Goal: Check status: Check status

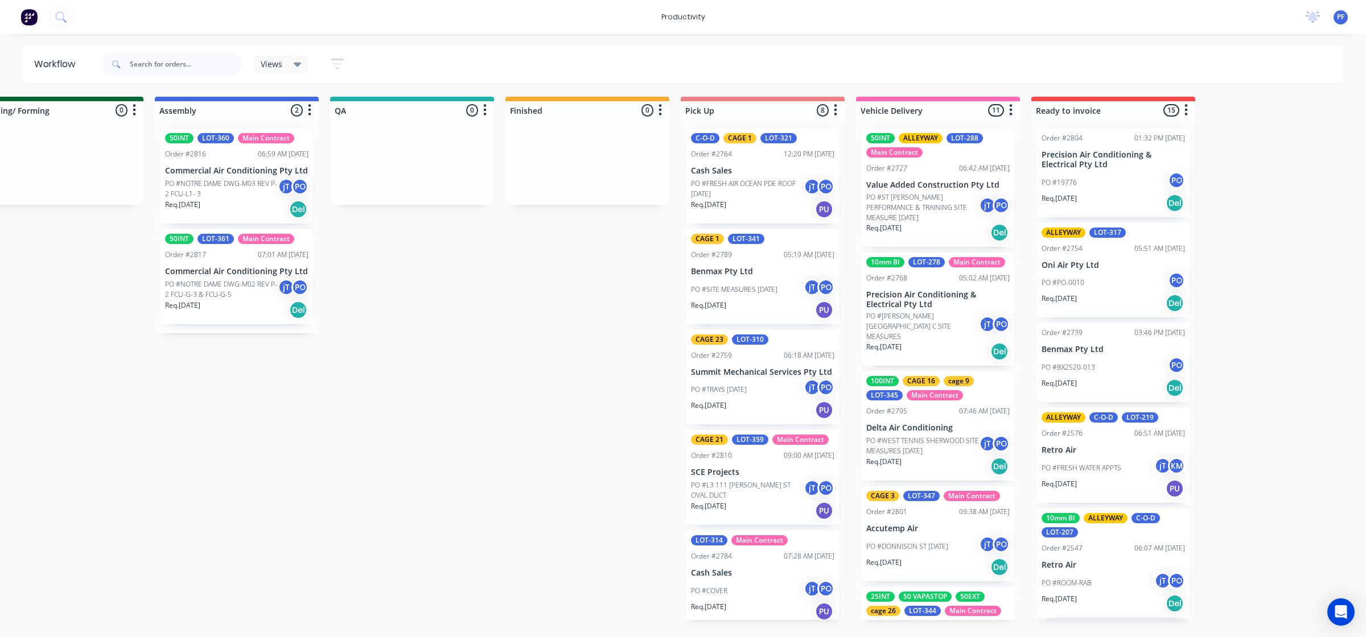
scroll to position [305, 0]
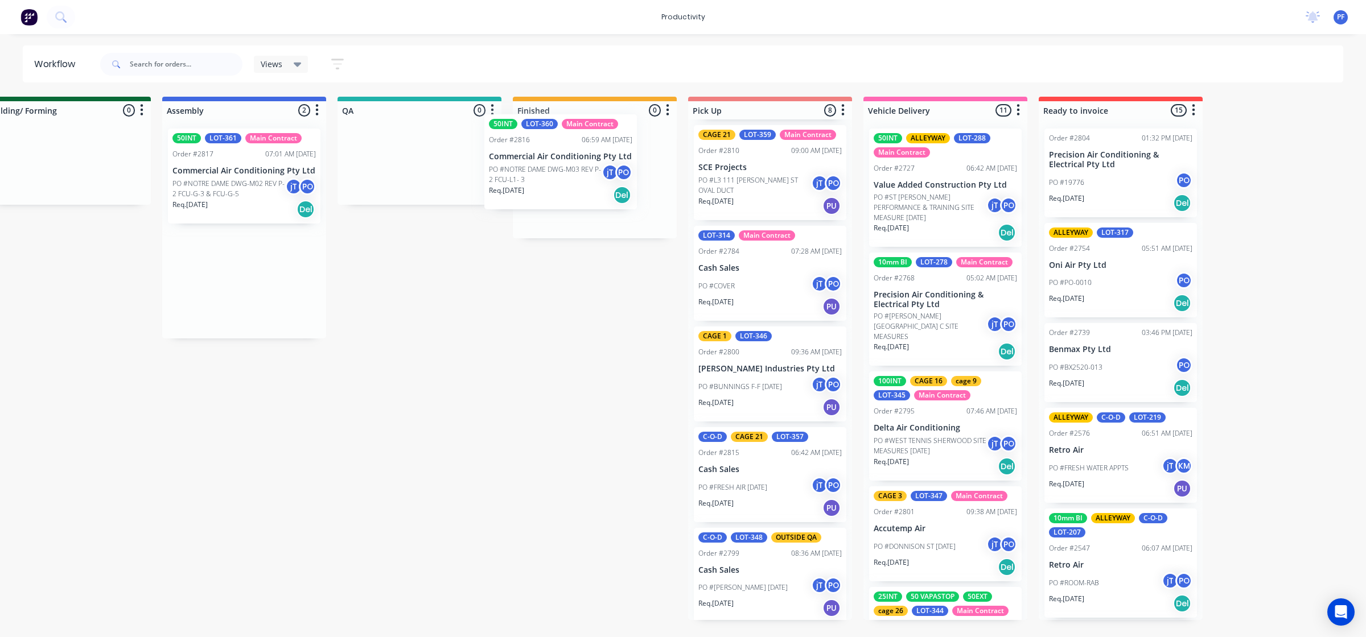
drag, startPoint x: 205, startPoint y: 172, endPoint x: 551, endPoint y: 151, distance: 346.0
click at [553, 151] on div "Submitted 33 Order #240 10:47 AM 24/09/24 Retro Air PO #Freshwater Apts PO Req.…" at bounding box center [367, 359] width 2228 height 524
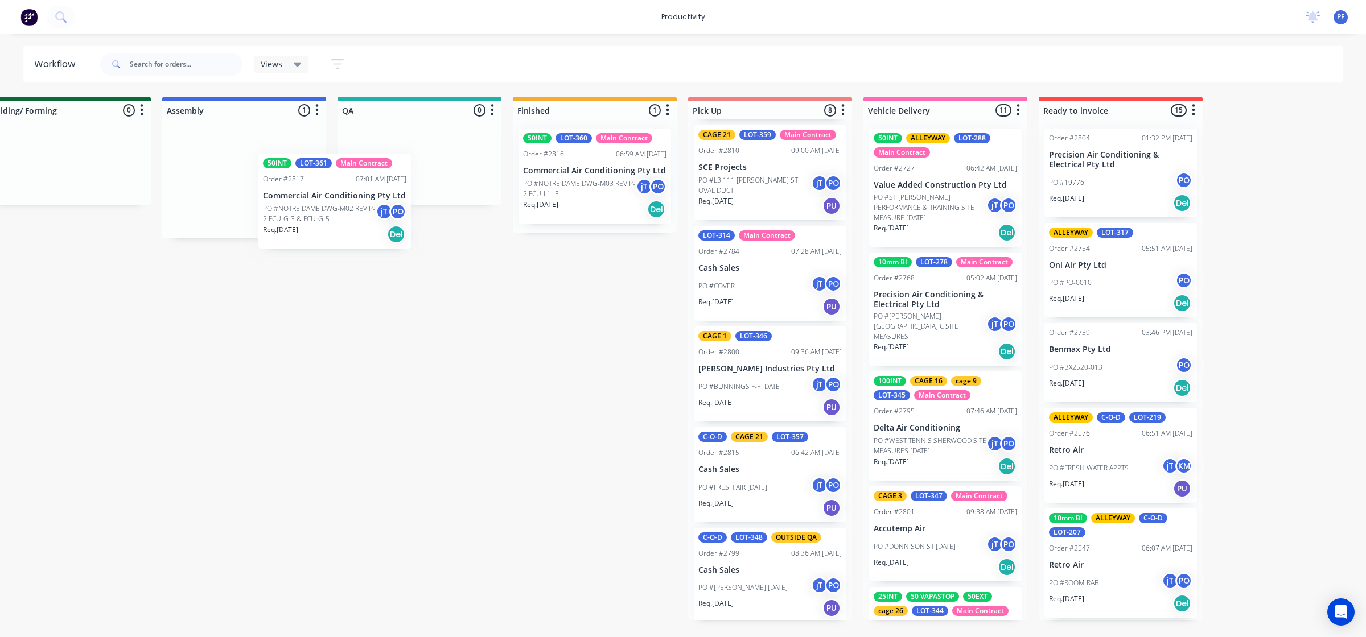
scroll to position [0, 733]
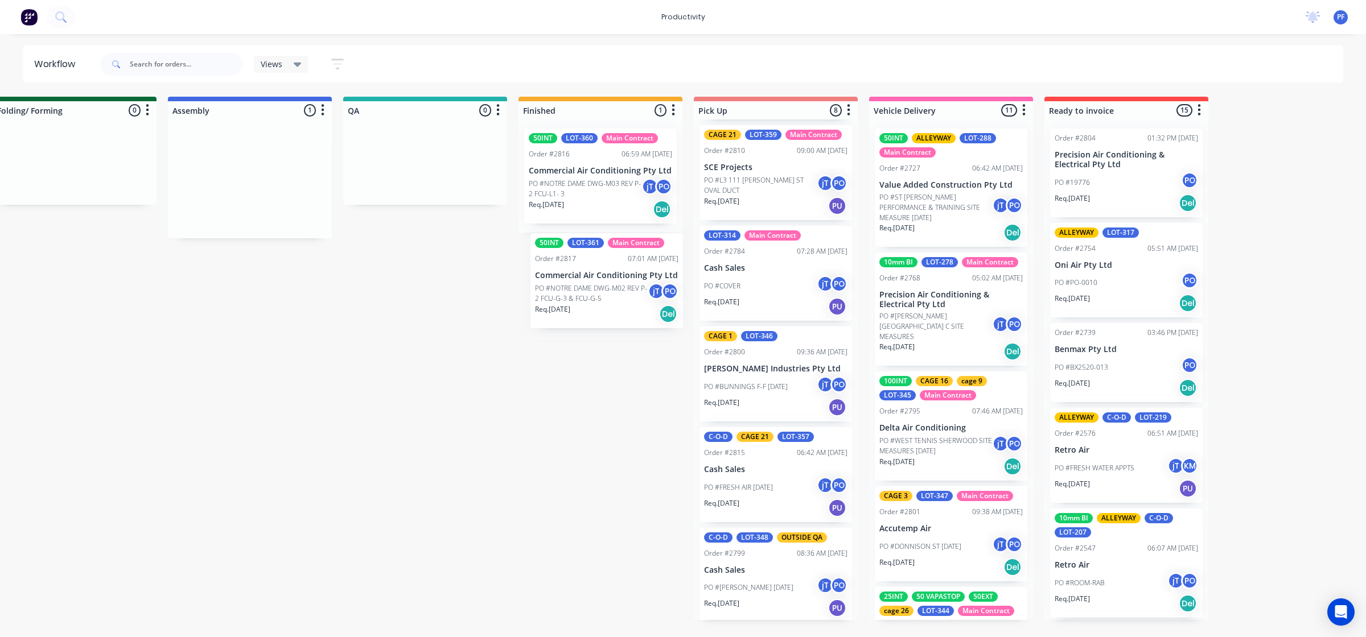
drag, startPoint x: 197, startPoint y: 175, endPoint x: 563, endPoint y: 269, distance: 377.6
click at [562, 276] on div "Submitted 33 Order #240 10:47 AM 24/09/24 Retro Air PO #Freshwater Apts PO Req.…" at bounding box center [373, 359] width 2228 height 524
click at [638, 200] on div "Req. 10/09/25 Del" at bounding box center [600, 209] width 143 height 19
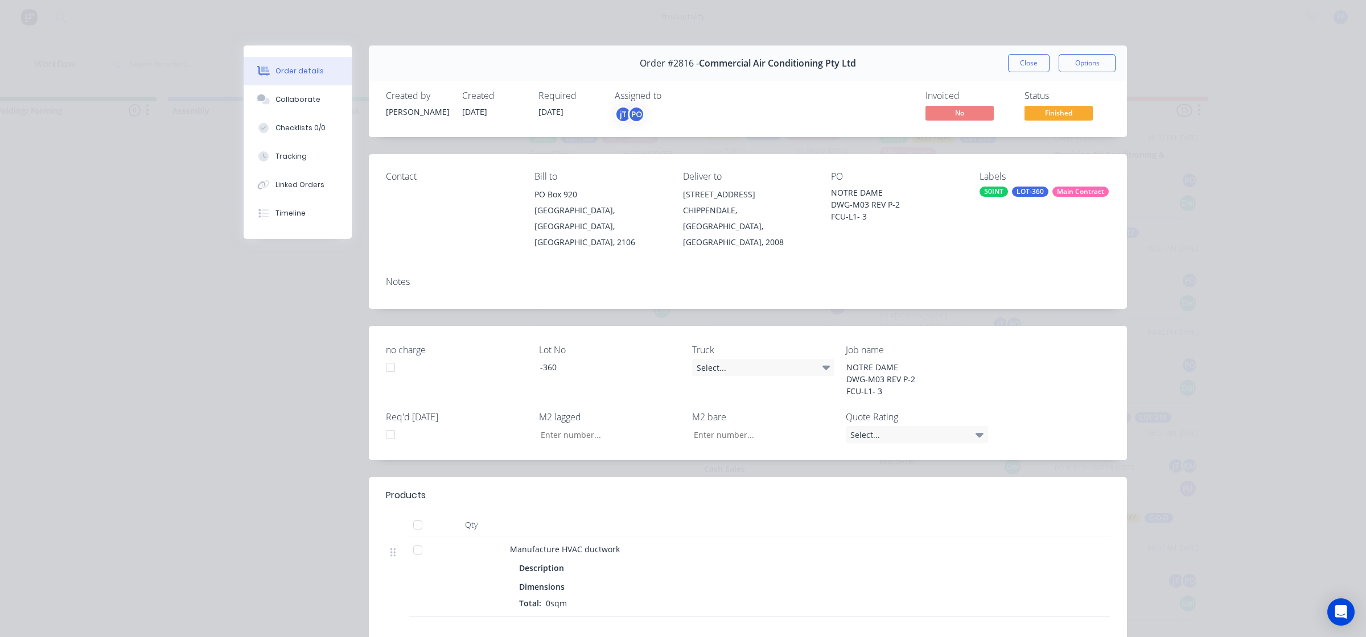
click at [1019, 189] on div "LOT-360" at bounding box center [1030, 192] width 36 height 10
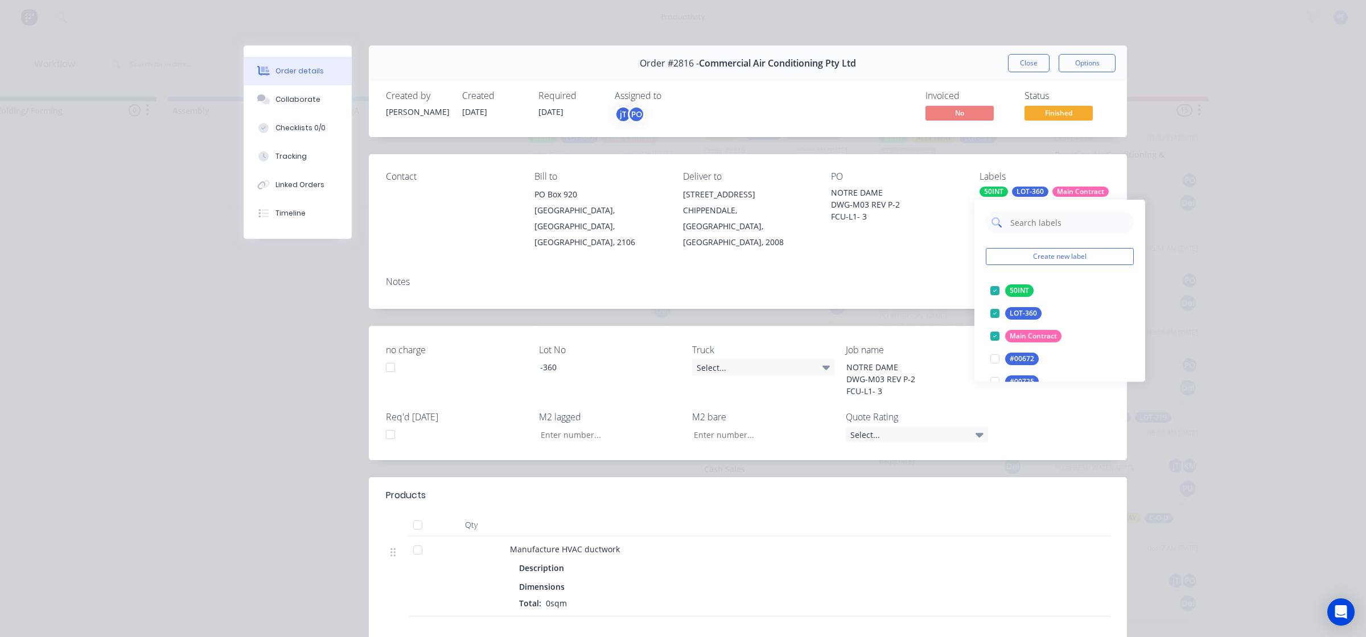
click at [1057, 226] on input "text" at bounding box center [1068, 222] width 119 height 23
type input "cage 10"
click at [997, 288] on div at bounding box center [994, 290] width 23 height 23
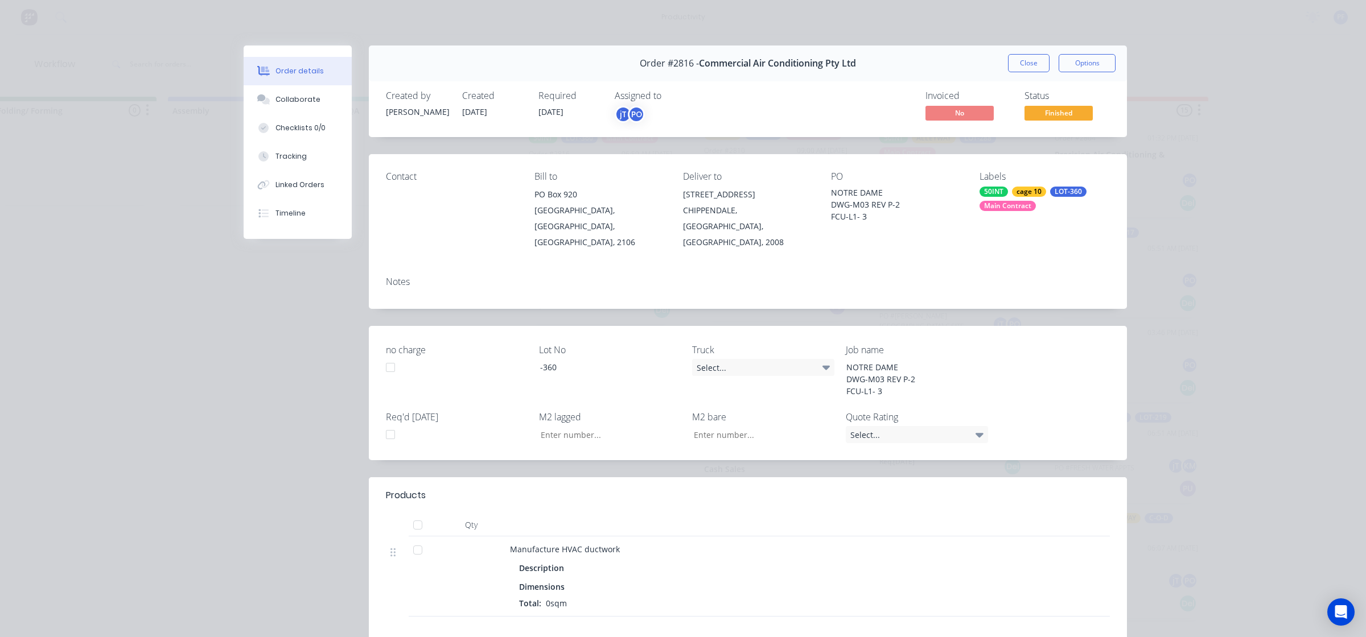
click at [934, 287] on div "Notes" at bounding box center [748, 288] width 758 height 42
click at [1014, 61] on button "Close" at bounding box center [1029, 63] width 42 height 18
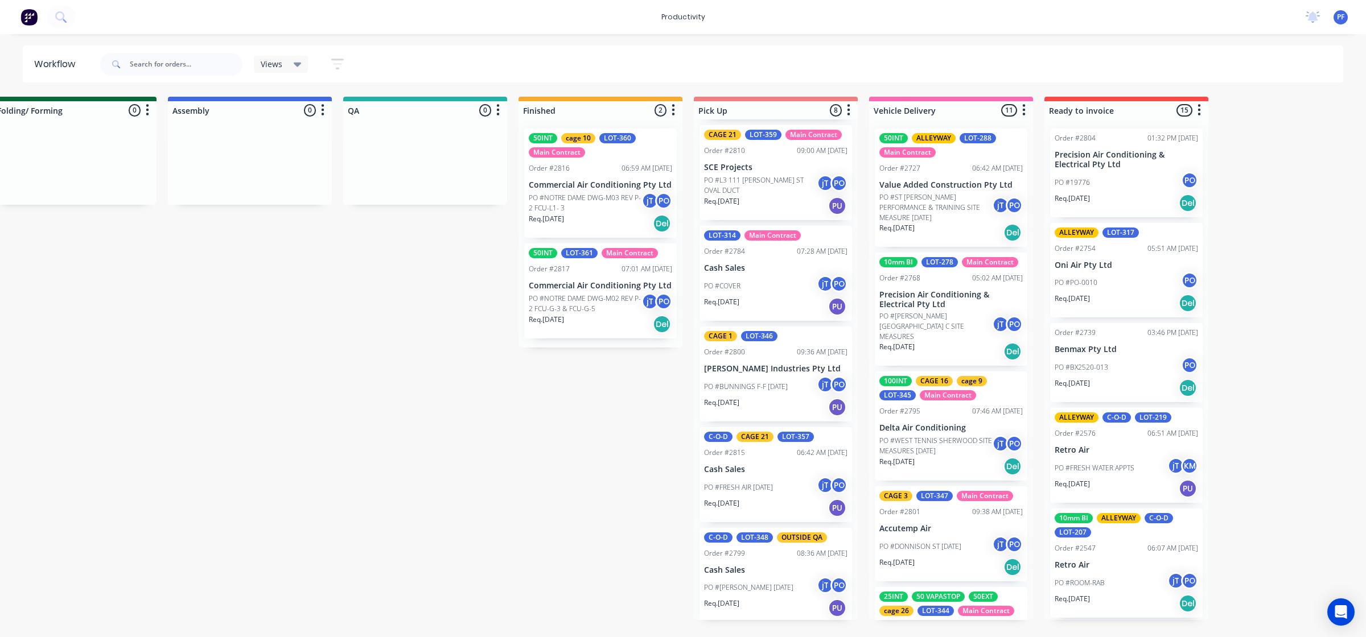
click at [602, 294] on p "PO #NOTRE DAME DWG-M02 REV P-2 FCU-G-3 & FCU-G-5" at bounding box center [585, 304] width 113 height 20
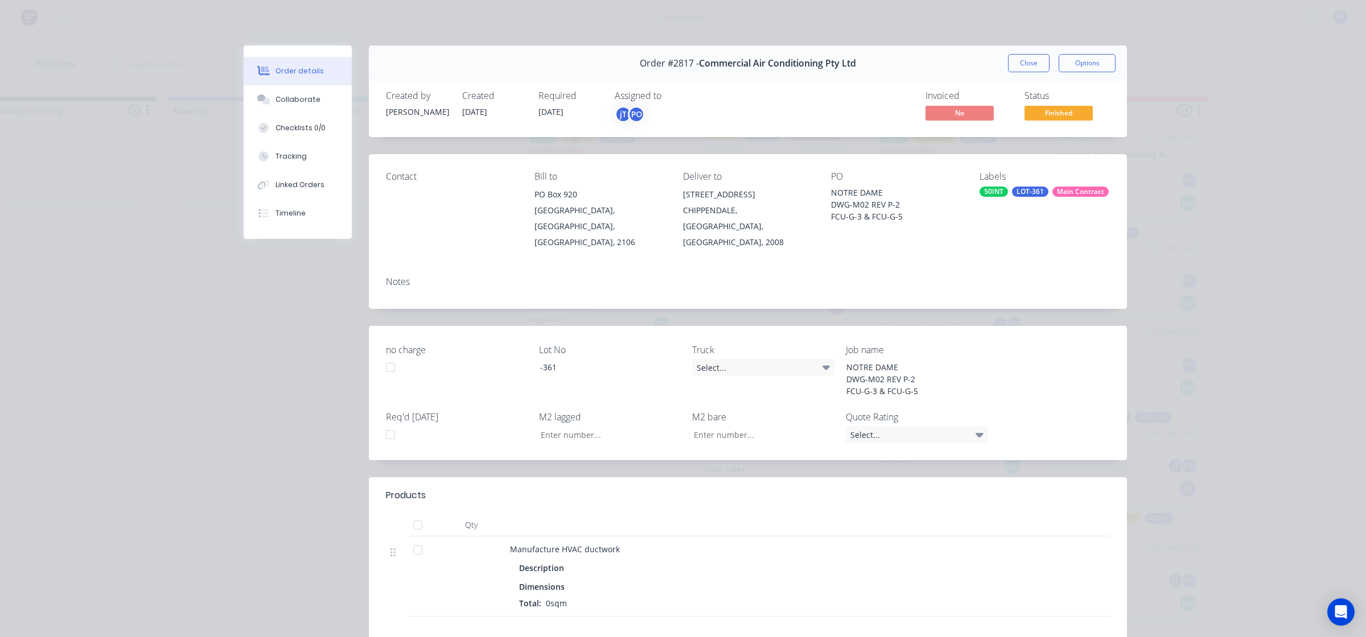
click at [1024, 189] on div "LOT-361" at bounding box center [1030, 192] width 36 height 10
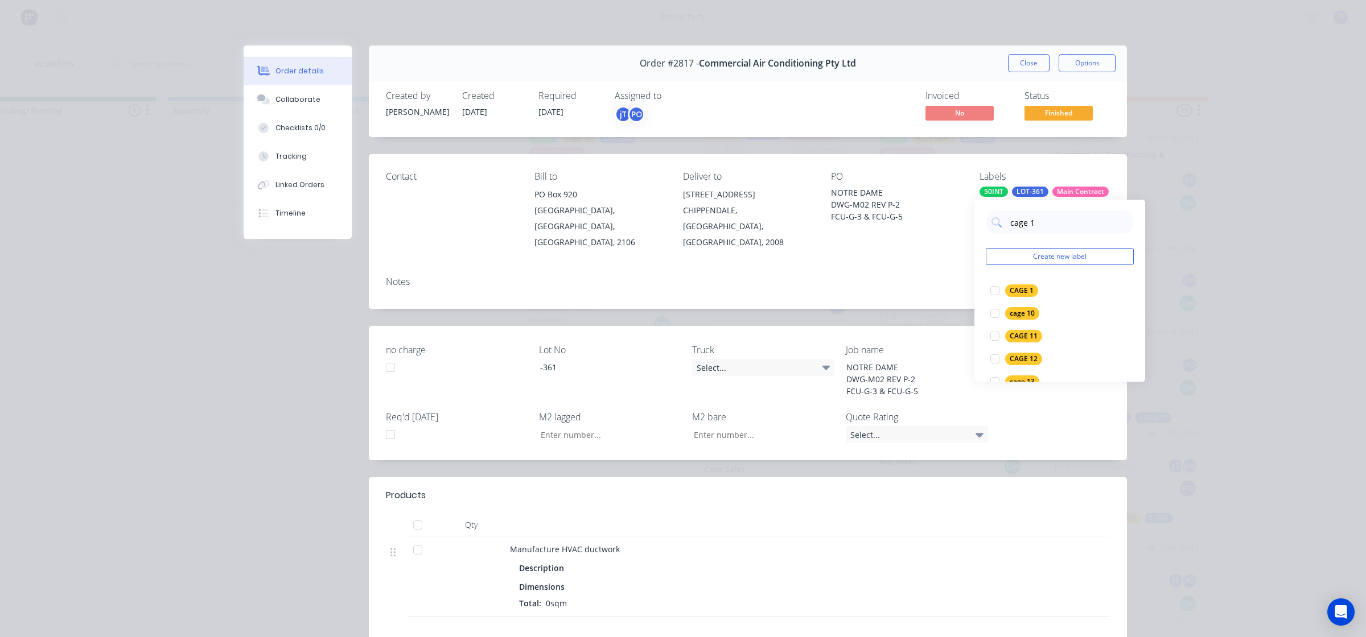
type input "cage 10"
click at [994, 295] on div at bounding box center [994, 290] width 23 height 23
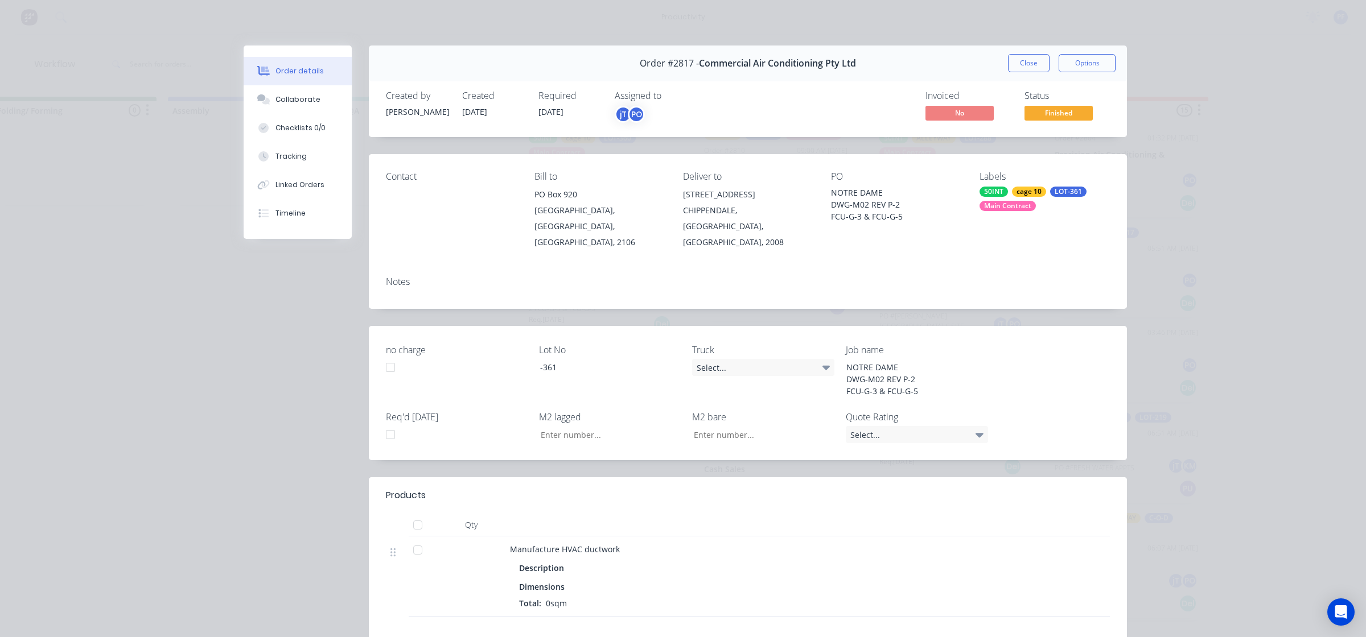
click at [971, 291] on div "Notes" at bounding box center [748, 288] width 758 height 42
drag, startPoint x: 911, startPoint y: 272, endPoint x: 999, endPoint y: 141, distance: 158.0
click at [929, 267] on div "Notes" at bounding box center [748, 288] width 758 height 42
click at [1014, 72] on button "Close" at bounding box center [1029, 63] width 42 height 18
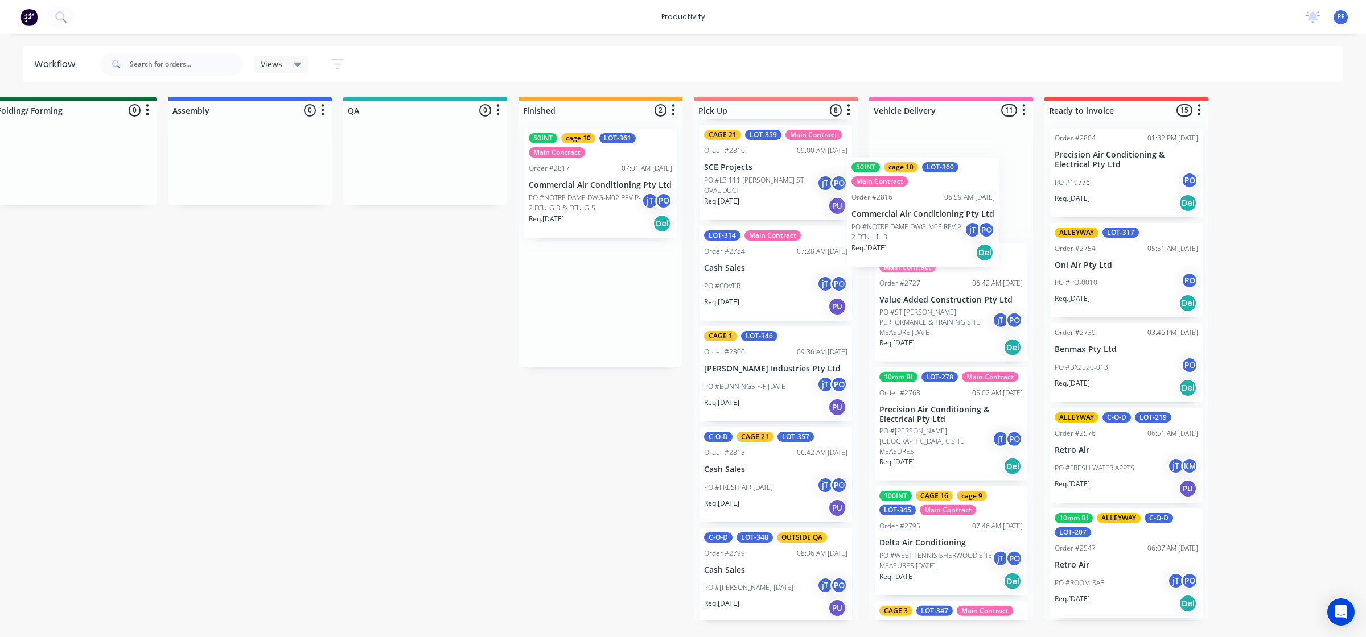
scroll to position [302, 0]
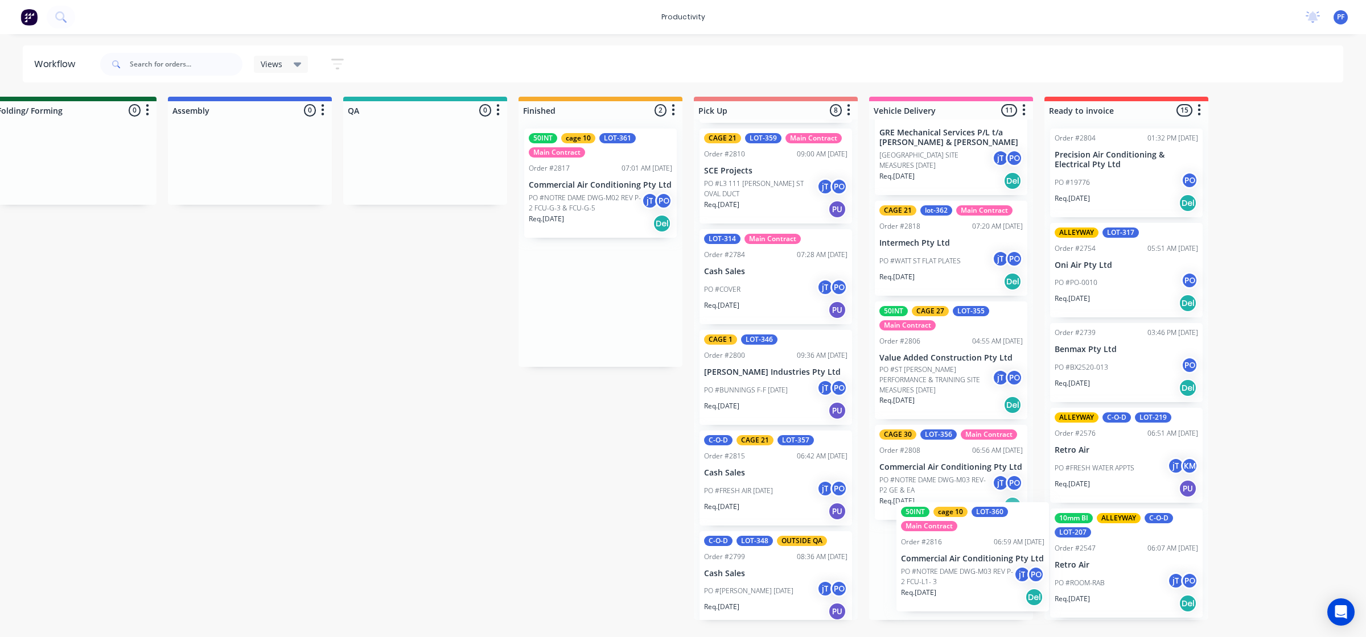
drag, startPoint x: 627, startPoint y: 203, endPoint x: 1015, endPoint y: 579, distance: 540.9
click at [1015, 579] on div "Submitted 33 Order #240 10:47 AM 24/09/24 Retro Air PO #Freshwater Apts PO Req.…" at bounding box center [373, 359] width 2228 height 524
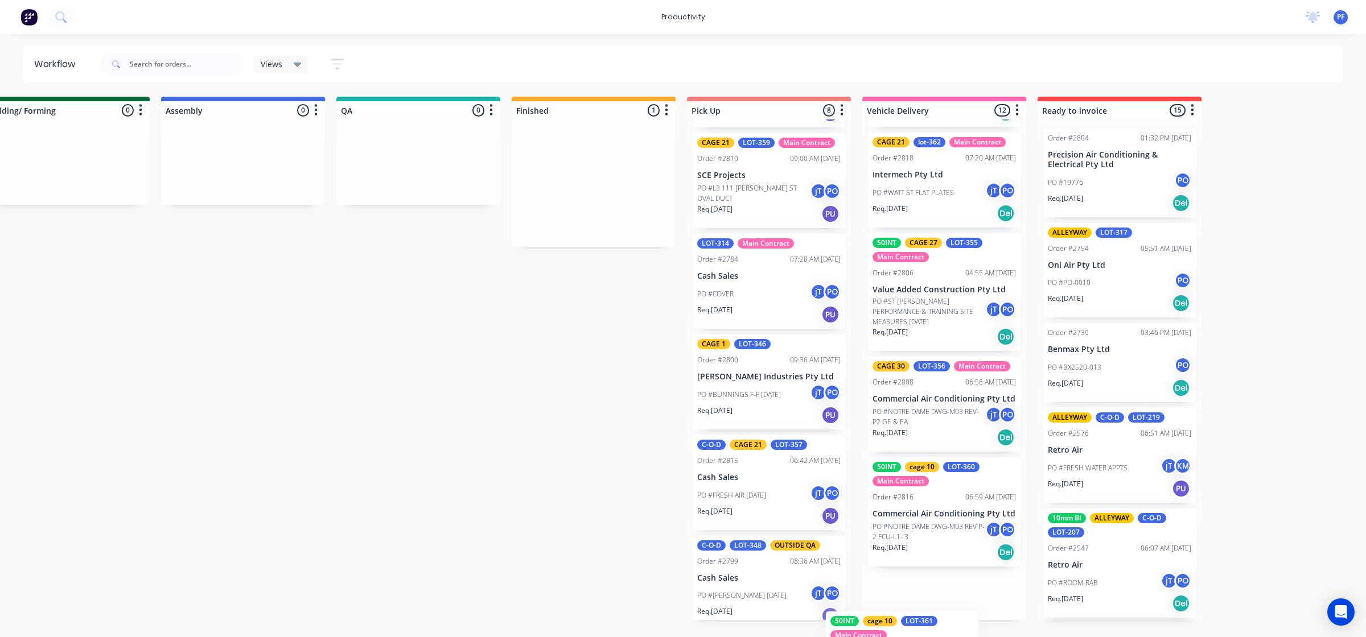
scroll to position [959, 0]
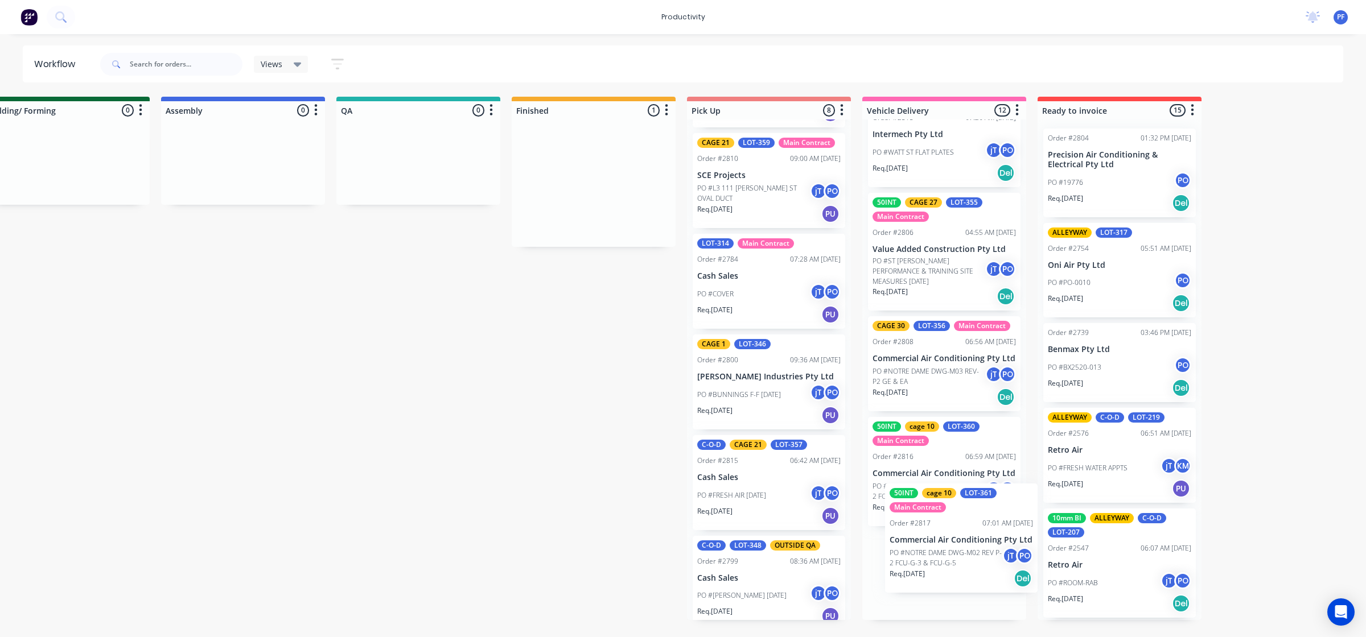
drag, startPoint x: 609, startPoint y: 199, endPoint x: 957, endPoint y: 553, distance: 495.8
click at [957, 553] on div "Submitted 33 Order #240 10:47 AM 24/09/24 Retro Air PO #Freshwater Apts PO Req.…" at bounding box center [366, 359] width 2228 height 524
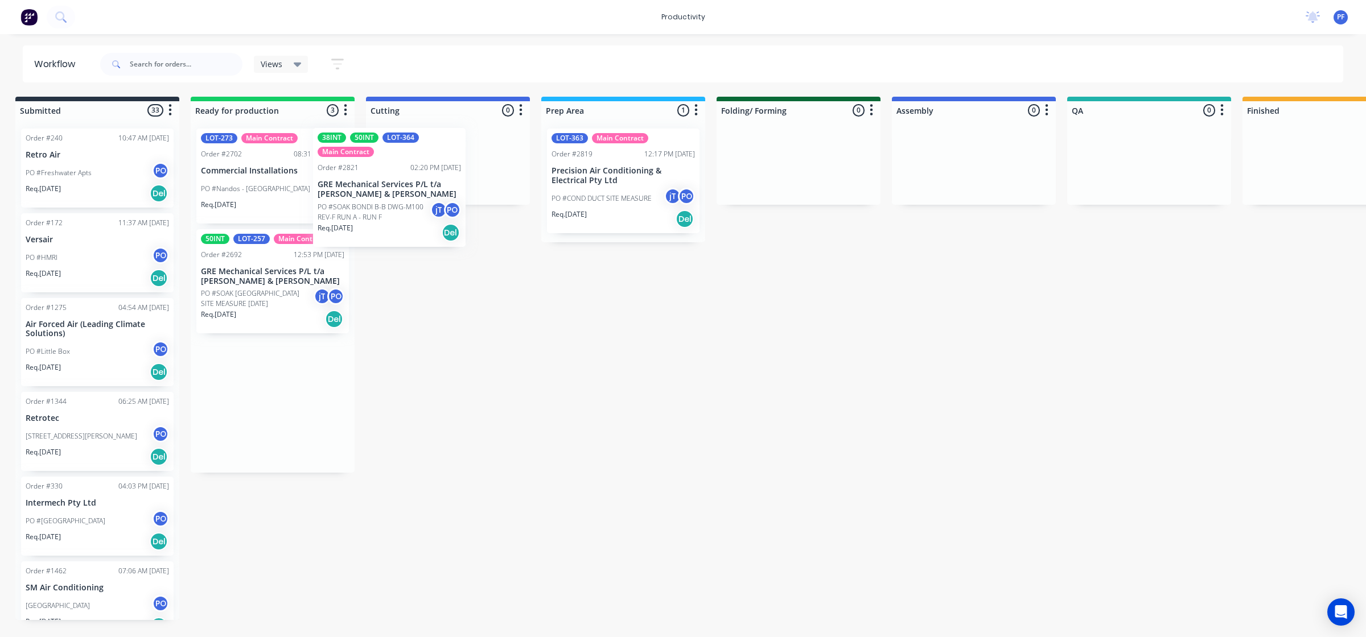
scroll to position [0, 7]
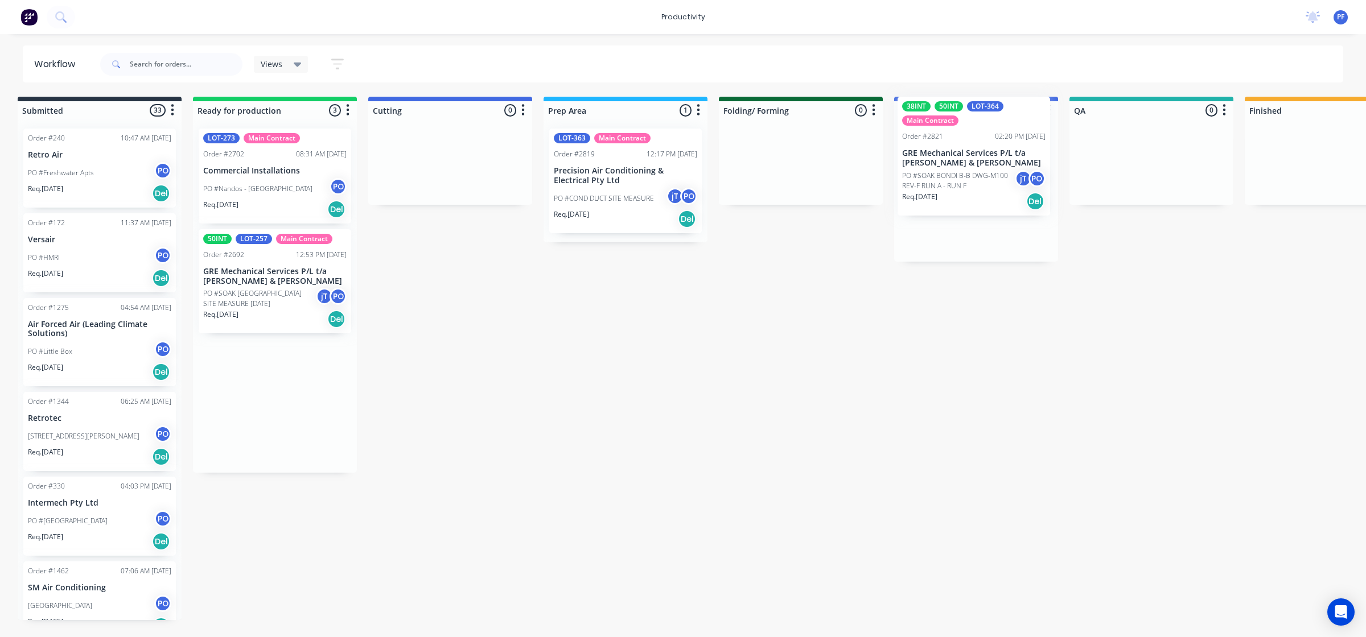
drag, startPoint x: 238, startPoint y: 197, endPoint x: 771, endPoint y: 193, distance: 533.2
click at [949, 158] on div "Submitted 33 Order #240 10:47 AM 24/09/24 Retro Air PO #Freshwater Apts PO Req.…" at bounding box center [1099, 359] width 2228 height 524
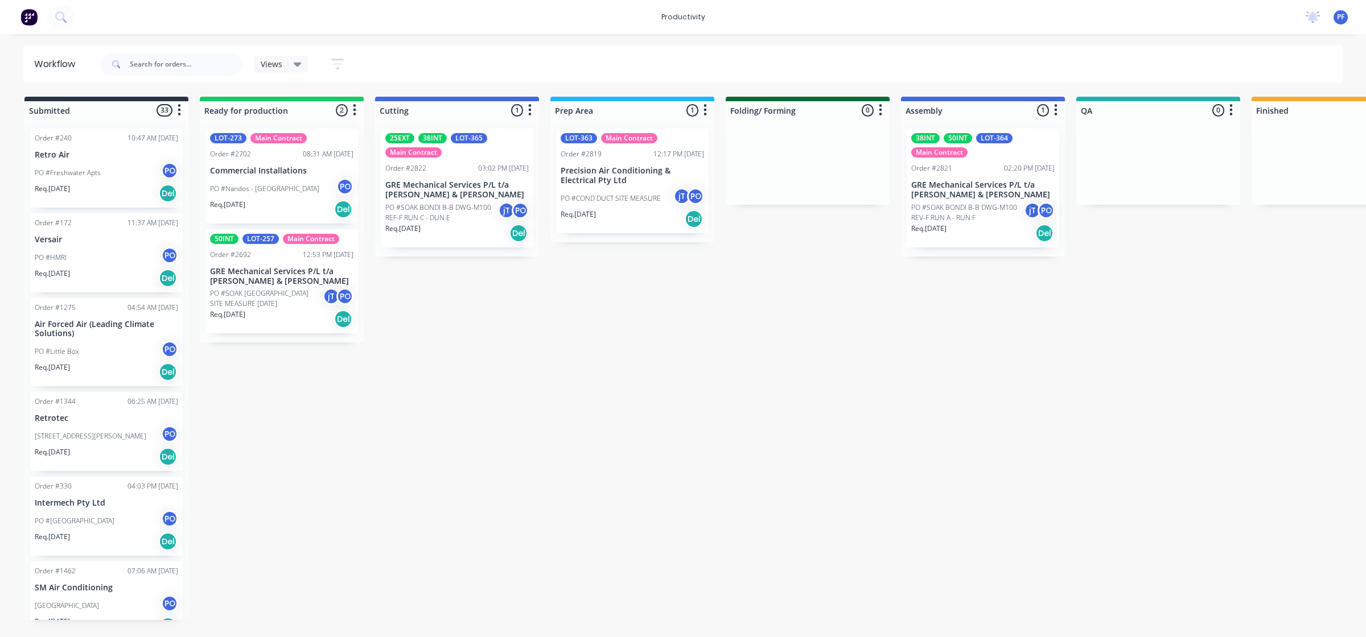
drag, startPoint x: 337, startPoint y: 641, endPoint x: 757, endPoint y: 600, distance: 421.3
click at [855, 513] on div "Submitted 33 Order #240 10:47 AM 24/09/24 Retro Air PO #Freshwater Apts PO Req.…" at bounding box center [1105, 359] width 2228 height 524
